Goal: Task Accomplishment & Management: Manage account settings

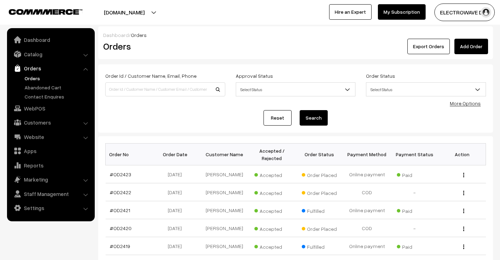
click at [29, 78] on link "Orders" at bounding box center [58, 77] width 70 height 7
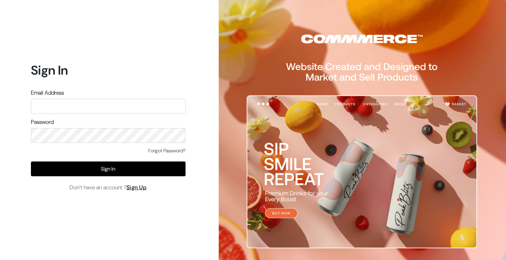
type input "kailash_parihar@hotmail.com"
click at [99, 160] on div "Forgot Password?" at bounding box center [108, 154] width 155 height 14
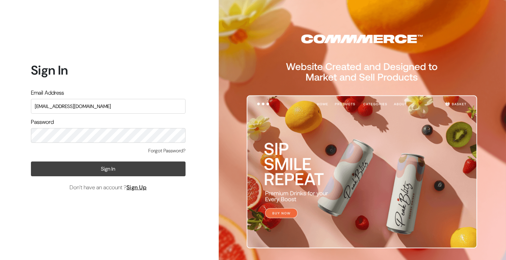
click at [98, 165] on button "Sign In" at bounding box center [108, 168] width 155 height 15
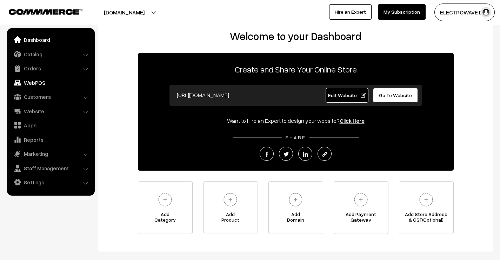
scroll to position [47, 0]
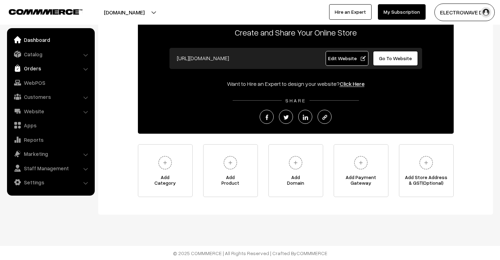
click at [38, 72] on link "Orders" at bounding box center [51, 68] width 84 height 13
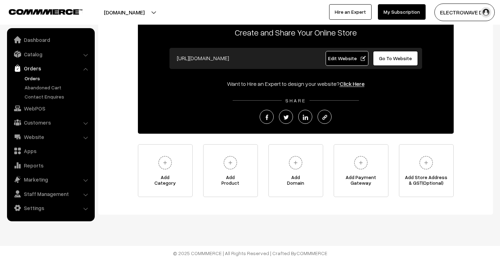
click at [34, 78] on link "Orders" at bounding box center [58, 77] width 70 height 7
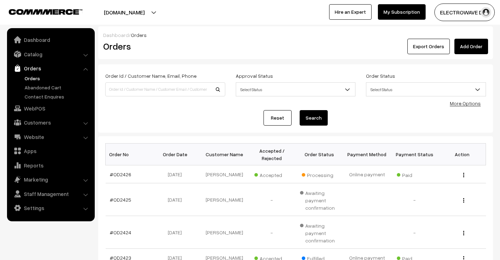
scroll to position [105, 0]
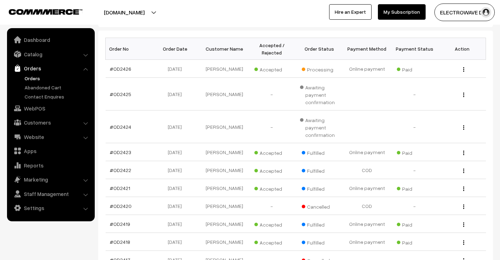
click at [28, 78] on link "Orders" at bounding box center [58, 77] width 70 height 7
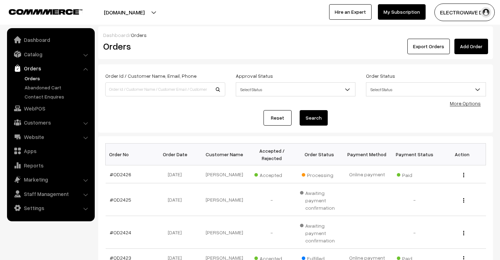
click at [38, 79] on link "Orders" at bounding box center [58, 77] width 70 height 7
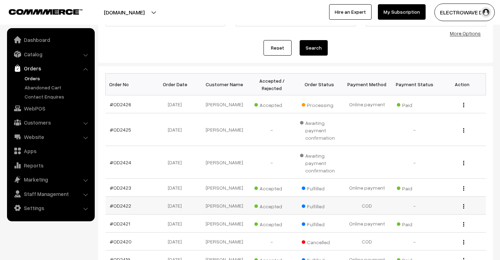
scroll to position [70, 0]
click at [34, 78] on link "Orders" at bounding box center [58, 77] width 70 height 7
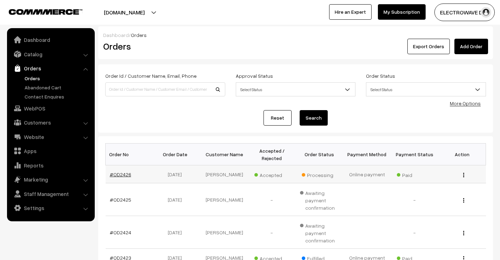
click at [125, 173] on link "#OD2426" at bounding box center [120, 174] width 21 height 6
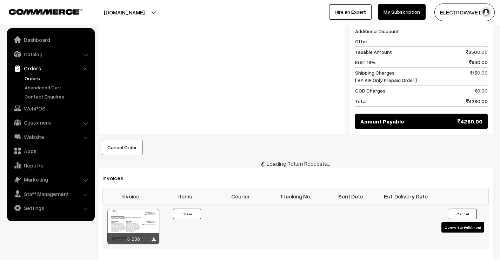
scroll to position [350, 0]
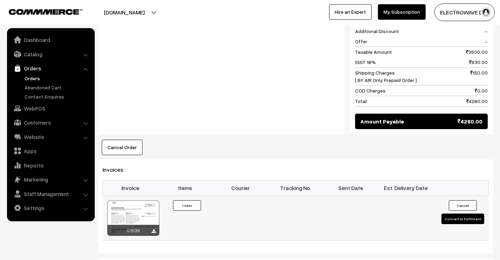
click at [127, 200] on div at bounding box center [133, 217] width 52 height 35
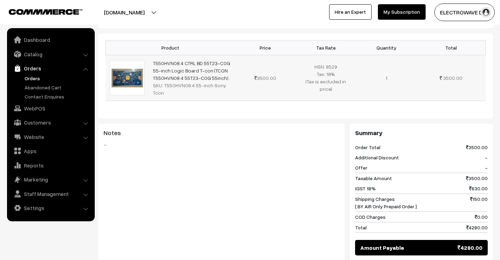
scroll to position [175, 0]
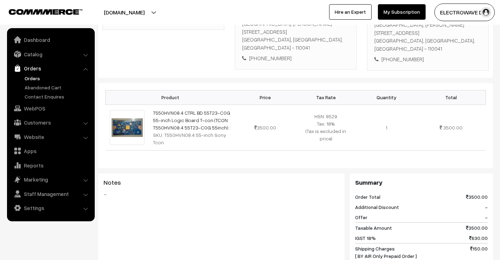
click at [423, 39] on div "63&64, Upper Second Floor, Guru Nanak Vihar Near Mohalla Clinic, Vikas Puri Ext…" at bounding box center [428, 24] width 107 height 55
copy div "110041"
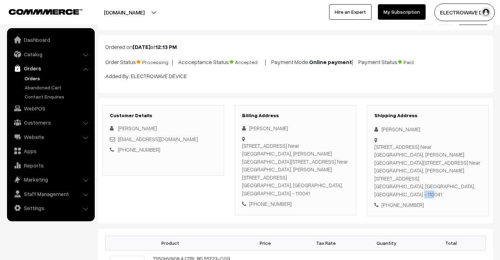
scroll to position [105, 0]
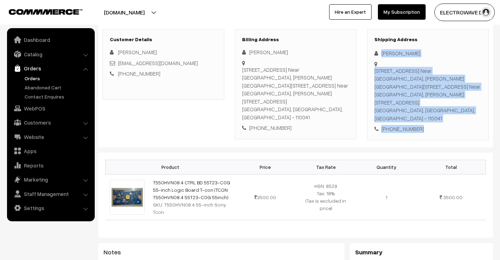
drag, startPoint x: 425, startPoint y: 118, endPoint x: 382, endPoint y: 51, distance: 79.6
click at [382, 51] on div "Shipping Address Jiya Kumar 63&64, Upper Second Floor, Guru Nanak Vihar Near Mo…" at bounding box center [428, 84] width 122 height 111
copy div "Jiya Kumar 63&64, Upper Second Floor, Guru Nanak Vihar Near Mohalla Clinic, Vik…"
click at [40, 77] on link "Orders" at bounding box center [58, 77] width 70 height 7
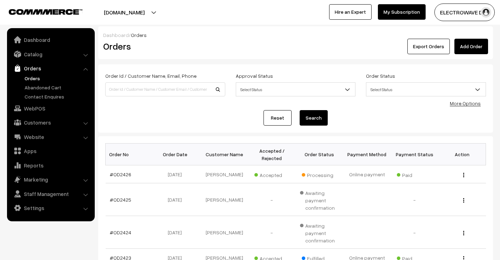
click at [38, 76] on link "Orders" at bounding box center [58, 77] width 70 height 7
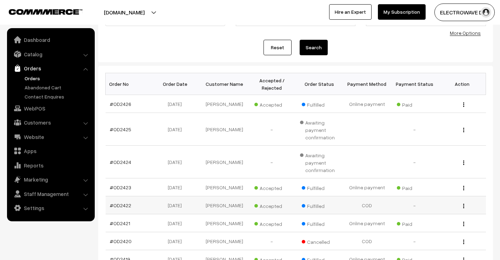
click at [122, 212] on td "#OD2422" at bounding box center [130, 205] width 48 height 18
click at [122, 210] on td "#OD2422" at bounding box center [130, 205] width 48 height 18
click at [122, 208] on link "#OD2422" at bounding box center [120, 205] width 21 height 6
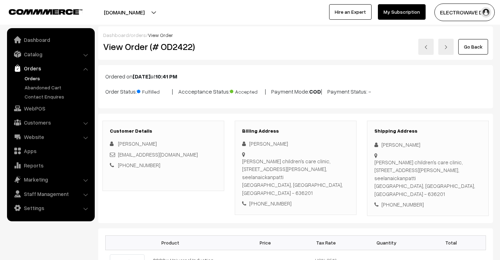
scroll to position [281, 0]
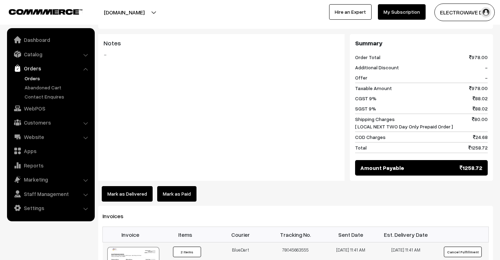
click at [139, 247] on div at bounding box center [133, 264] width 52 height 35
click at [31, 77] on link "Orders" at bounding box center [58, 77] width 70 height 7
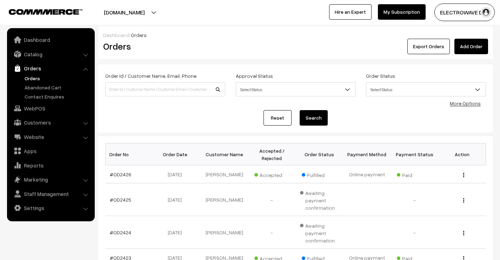
click at [36, 78] on link "Orders" at bounding box center [58, 77] width 70 height 7
click at [39, 77] on link "Orders" at bounding box center [58, 77] width 70 height 7
click at [31, 76] on link "Orders" at bounding box center [58, 77] width 70 height 7
drag, startPoint x: 159, startPoint y: 3, endPoint x: 142, endPoint y: 14, distance: 20.7
click at [145, 14] on div "[DOMAIN_NAME] Go to Website Create New Store ELECTROWAVE DE… My Profile Refer &…" at bounding box center [250, 12] width 500 height 25
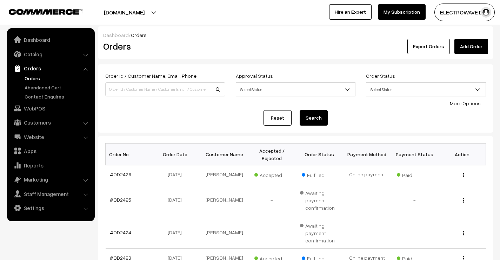
click at [143, 14] on button "[DOMAIN_NAME]" at bounding box center [124, 13] width 90 height 18
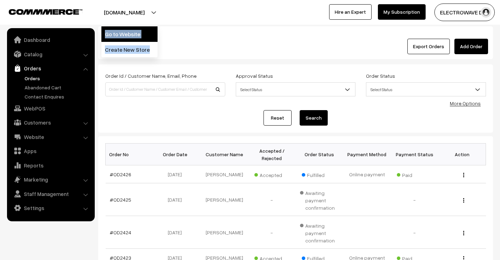
click at [130, 31] on link "Go to Website" at bounding box center [129, 33] width 56 height 15
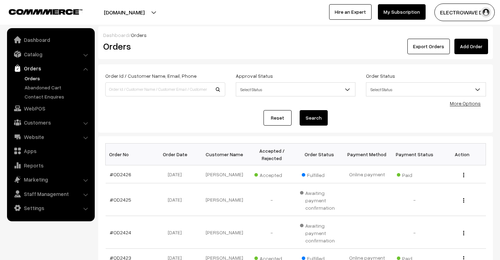
click at [31, 77] on link "Orders" at bounding box center [58, 77] width 70 height 7
